Goal: Information Seeking & Learning: Learn about a topic

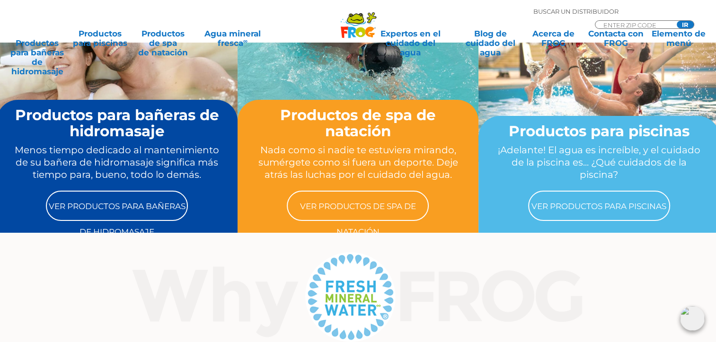
scroll to position [142, 0]
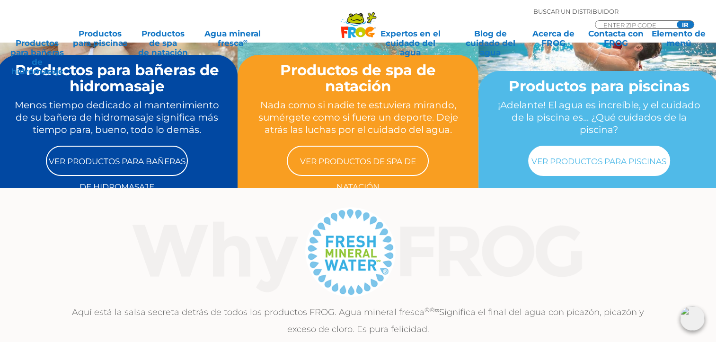
click at [605, 161] on link "Ver productos para piscinas" at bounding box center [599, 161] width 142 height 30
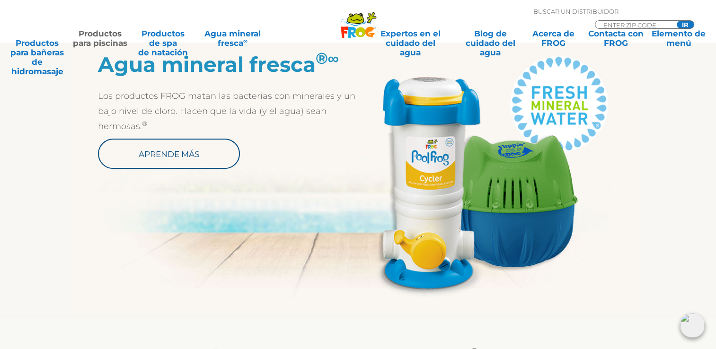
scroll to position [488, 0]
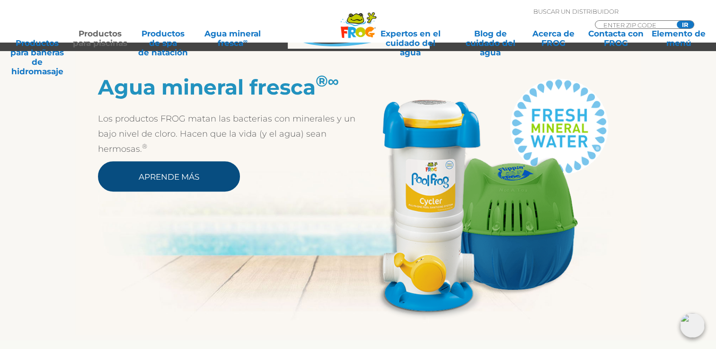
click at [163, 173] on link "Aprende más" at bounding box center [169, 176] width 142 height 30
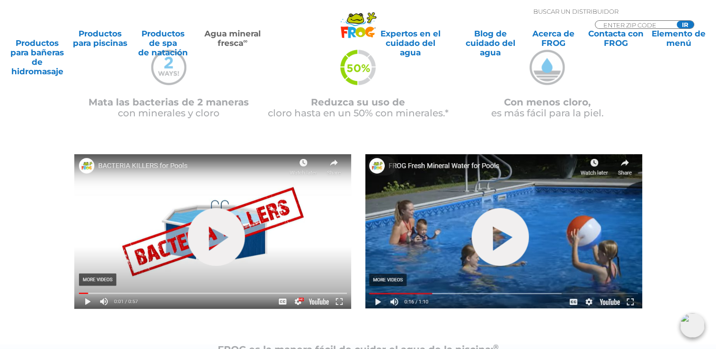
scroll to position [284, 0]
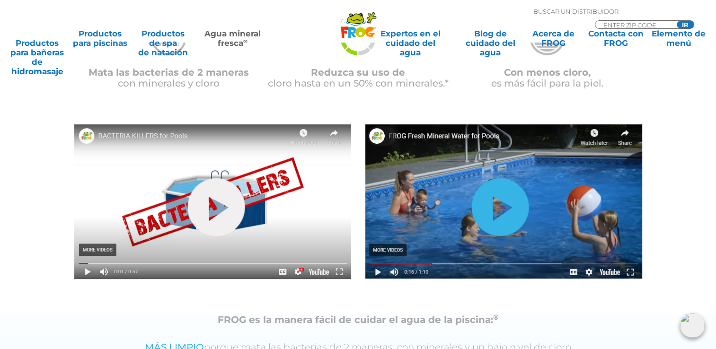
click at [514, 211] on link "Escóndeme" at bounding box center [499, 207] width 57 height 58
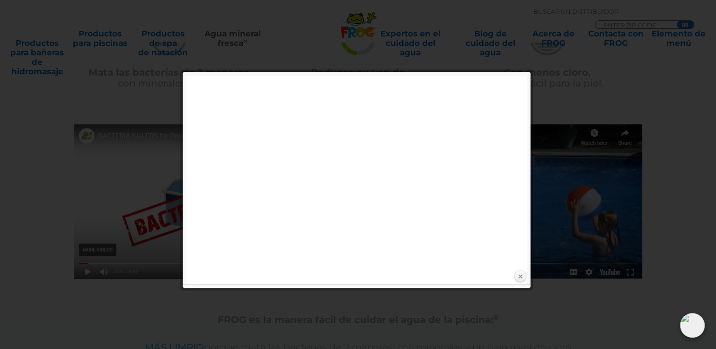
click at [520, 275] on link "Cerrar" at bounding box center [520, 277] width 14 height 14
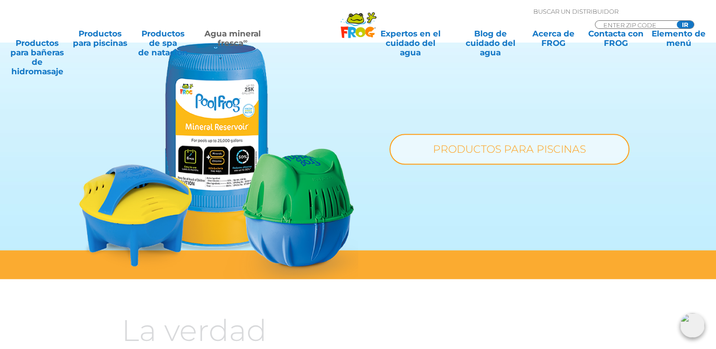
scroll to position [710, 0]
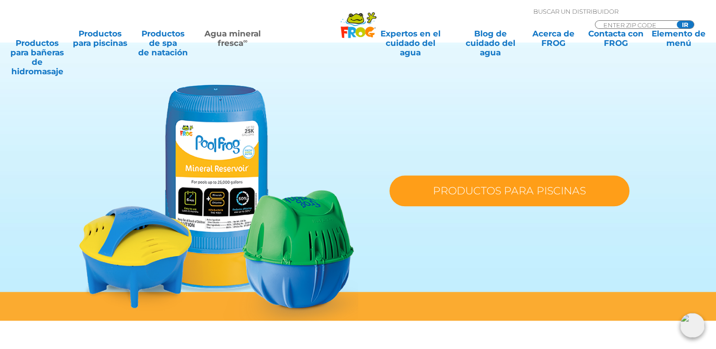
click at [508, 192] on link "PRODUCTOS PARA PISCINAS" at bounding box center [510, 191] width 240 height 31
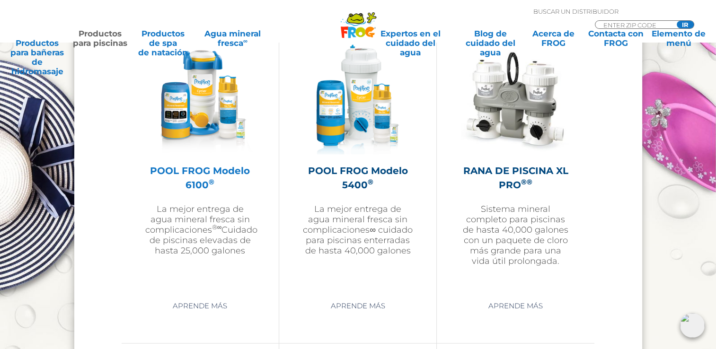
scroll to position [1467, 0]
